Goal: Check status: Check status

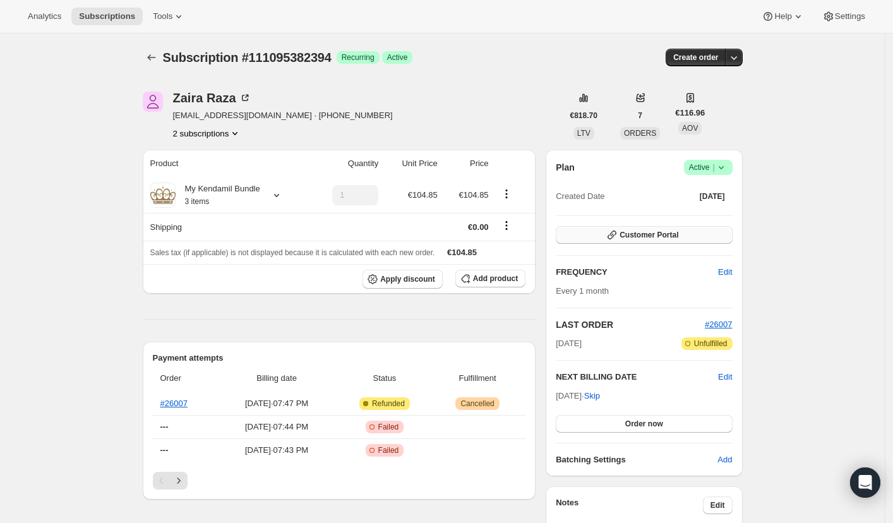
click at [643, 234] on span "Customer Portal" at bounding box center [649, 235] width 59 height 10
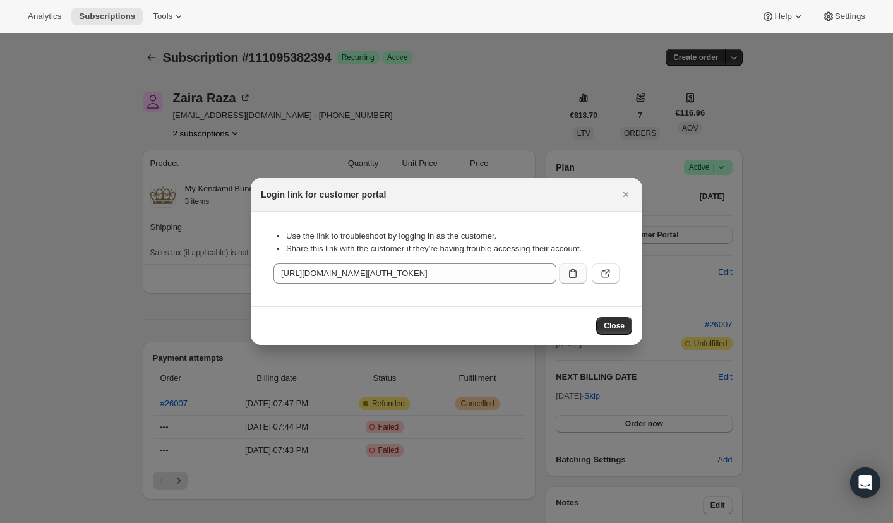
click at [571, 277] on icon ":rc0:" at bounding box center [573, 273] width 13 height 13
click at [96, 268] on div at bounding box center [446, 261] width 893 height 523
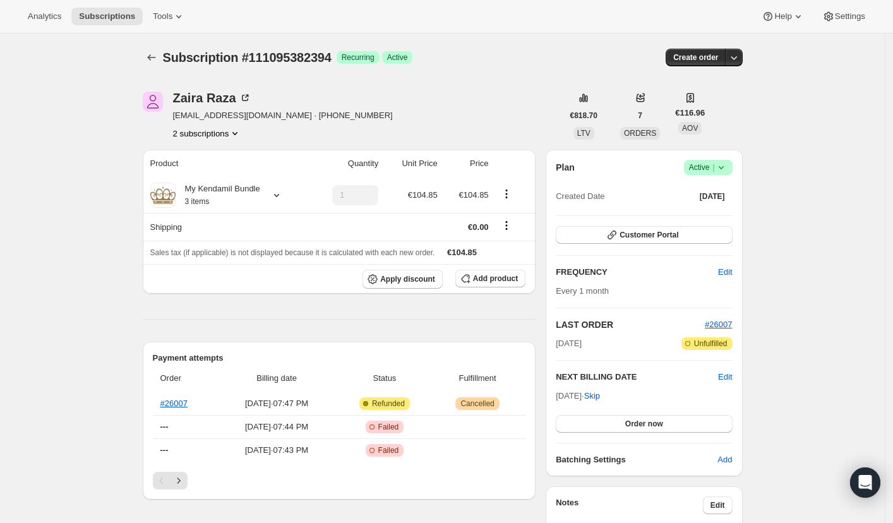
click at [209, 135] on button "2 subscriptions" at bounding box center [207, 133] width 69 height 13
click at [200, 172] on span "111525691770" at bounding box center [210, 178] width 92 height 13
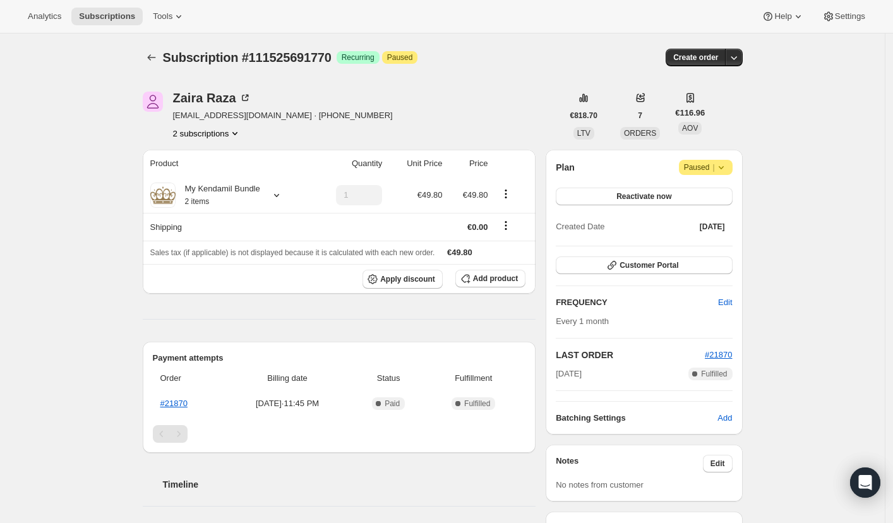
click at [203, 133] on button "2 subscriptions" at bounding box center [207, 133] width 69 height 13
click at [201, 157] on span "111095382394" at bounding box center [193, 156] width 55 height 9
